Goal: Information Seeking & Learning: Find specific fact

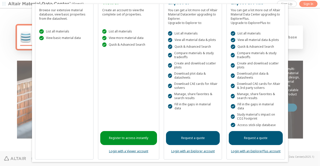
scroll to position [20, 0]
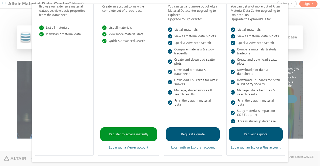
click at [137, 149] on link "Login with a Viewer account" at bounding box center [128, 148] width 39 height 4
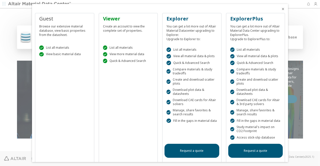
click at [280, 7] on span "Close" at bounding box center [283, 9] width 6 height 4
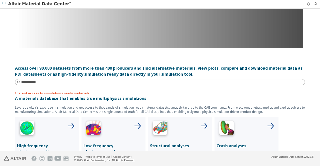
scroll to position [50, 0]
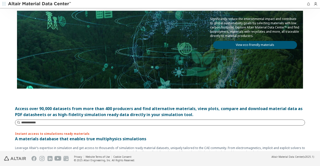
click at [160, 121] on input at bounding box center [163, 122] width 284 height 5
click at [120, 124] on input at bounding box center [163, 122] width 284 height 5
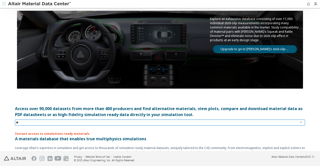
type input "***"
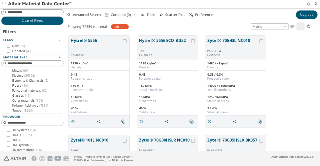
click at [28, 10] on input at bounding box center [36, 12] width 56 height 5
